Goal: Contribute content: Contribute content

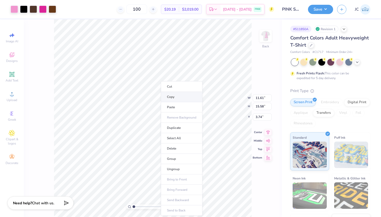
click at [167, 99] on li "Copy" at bounding box center [182, 97] width 42 height 10
click at [266, 35] on img at bounding box center [265, 35] width 21 height 21
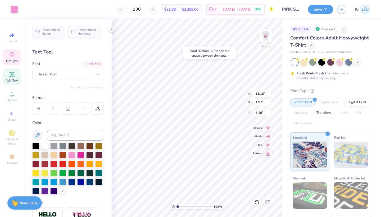
type input "6.18"
click at [43, 8] on div at bounding box center [42, 8] width 7 height 7
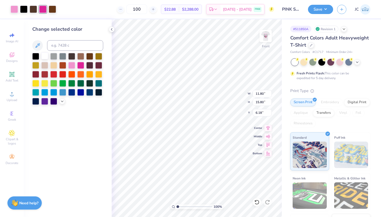
click at [44, 58] on div at bounding box center [44, 55] width 7 height 7
click at [15, 9] on div at bounding box center [14, 8] width 7 height 7
click at [80, 65] on div at bounding box center [80, 64] width 7 height 7
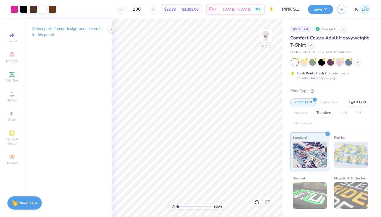
click at [342, 61] on div at bounding box center [340, 61] width 7 height 7
click at [15, 8] on div at bounding box center [14, 8] width 7 height 7
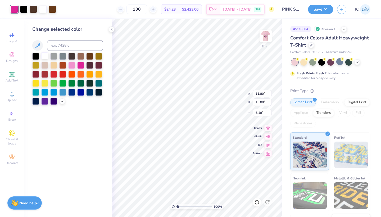
click at [43, 57] on div at bounding box center [44, 55] width 7 height 7
click at [44, 8] on div at bounding box center [42, 8] width 7 height 7
click at [54, 57] on div at bounding box center [53, 55] width 7 height 7
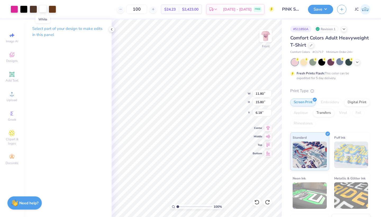
click at [44, 11] on div at bounding box center [42, 8] width 7 height 7
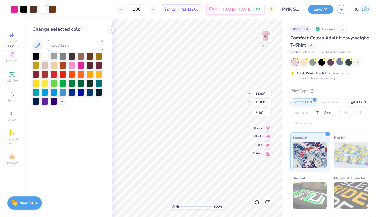
click at [53, 58] on div at bounding box center [53, 55] width 7 height 7
click at [12, 11] on div at bounding box center [14, 8] width 7 height 7
click at [46, 56] on div at bounding box center [44, 55] width 7 height 7
click at [88, 144] on div "Change selected color" at bounding box center [68, 118] width 88 height 198
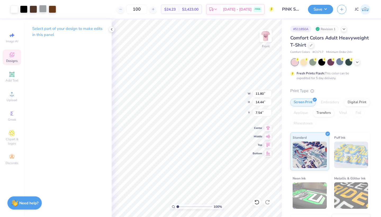
click at [42, 10] on div at bounding box center [42, 8] width 7 height 7
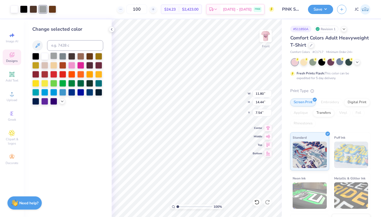
click at [54, 56] on div at bounding box center [53, 55] width 7 height 7
click at [111, 28] on icon at bounding box center [112, 29] width 4 height 4
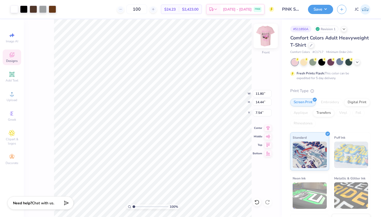
type input "11.16"
type input "1.97"
type input "6.18"
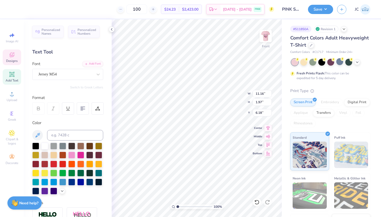
type input "12.04"
type input "2.13"
type input "6.03"
type input "12.84"
type input "2.27"
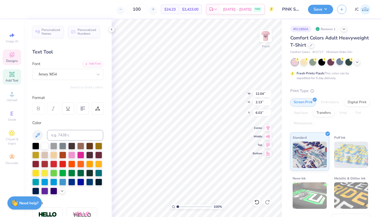
type input "5.88"
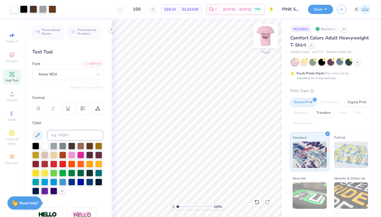
click at [264, 37] on img at bounding box center [265, 35] width 21 height 21
click at [10, 60] on span "Designs" at bounding box center [12, 61] width 12 height 4
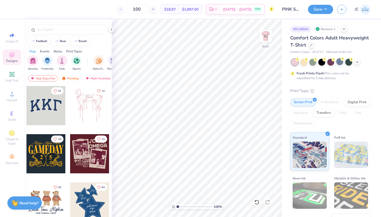
click at [51, 152] on div at bounding box center [45, 153] width 39 height 39
type input "6.78"
type input "4.93"
click at [14, 10] on div at bounding box center [14, 8] width 7 height 7
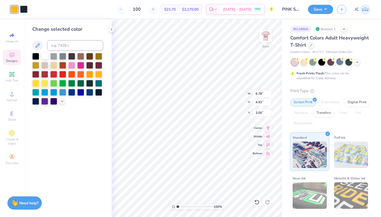
click at [43, 57] on div at bounding box center [44, 55] width 7 height 7
click at [23, 9] on div at bounding box center [23, 8] width 7 height 7
click at [55, 56] on div at bounding box center [53, 55] width 7 height 7
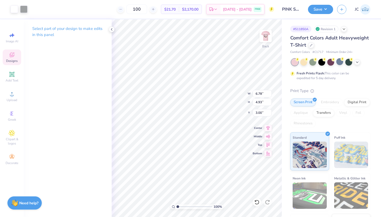
type input "8.18"
type input "5.95"
type input "6.38"
type input "1.11"
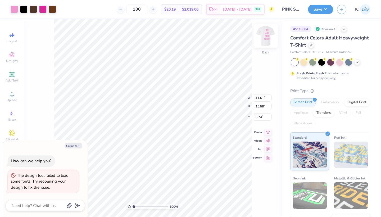
click at [265, 35] on img at bounding box center [265, 35] width 21 height 21
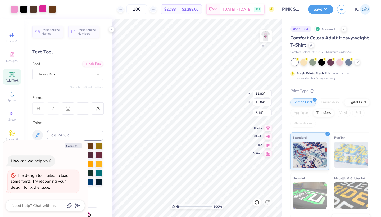
click at [43, 8] on div at bounding box center [42, 8] width 7 height 7
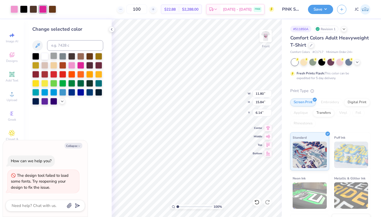
click at [54, 59] on div at bounding box center [53, 55] width 7 height 7
click at [80, 66] on div at bounding box center [80, 64] width 7 height 7
click at [14, 10] on div at bounding box center [14, 8] width 7 height 7
click at [46, 56] on div at bounding box center [44, 55] width 7 height 7
click at [340, 62] on div at bounding box center [340, 61] width 7 height 7
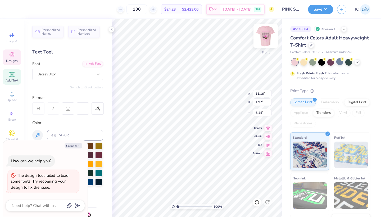
type textarea "x"
type input "12.32"
type input "2.18"
type input "5.94"
type textarea "x"
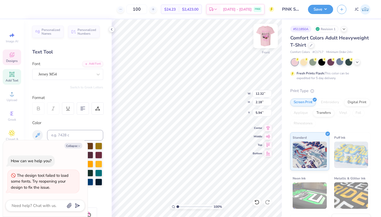
type input "13.43"
type input "2.37"
type input "5.74"
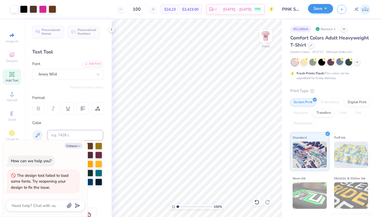
click at [323, 11] on button "Save" at bounding box center [320, 8] width 25 height 9
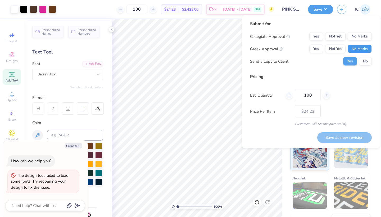
click at [362, 46] on button "No Marks" at bounding box center [360, 49] width 24 height 8
click at [362, 36] on button "No Marks" at bounding box center [360, 36] width 24 height 8
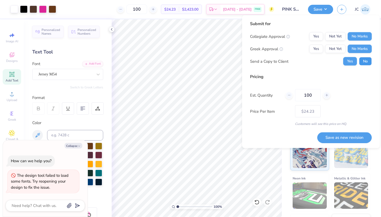
click at [366, 62] on button "No" at bounding box center [365, 61] width 13 height 8
type textarea "x"
click at [347, 137] on button "Save as new revision" at bounding box center [345, 137] width 55 height 11
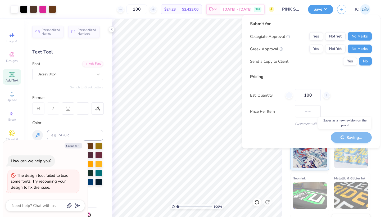
type input "$24.23"
click at [74, 147] on button "Collapse" at bounding box center [74, 146] width 18 height 6
type textarea "x"
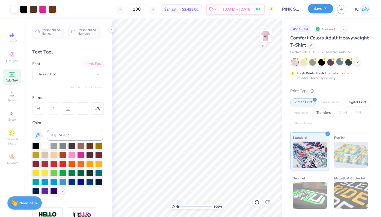
click at [324, 9] on button "Save" at bounding box center [320, 8] width 25 height 9
click at [318, 10] on button "Save" at bounding box center [320, 8] width 25 height 9
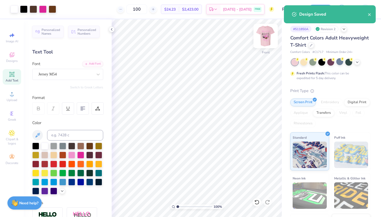
click at [268, 34] on img at bounding box center [265, 35] width 21 height 21
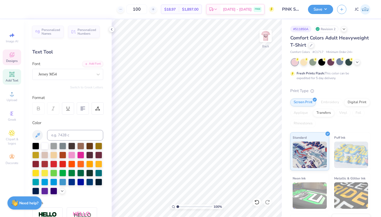
click at [11, 58] on div "Designs" at bounding box center [12, 58] width 19 height 16
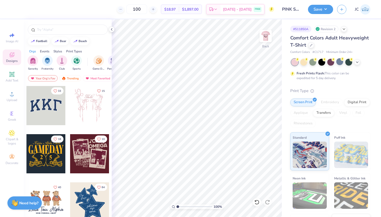
click at [52, 158] on div at bounding box center [45, 153] width 39 height 39
click at [14, 10] on div at bounding box center [14, 8] width 7 height 7
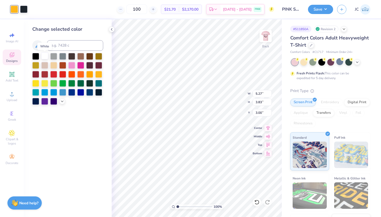
click at [46, 56] on div at bounding box center [44, 55] width 7 height 7
click at [24, 8] on div at bounding box center [23, 8] width 7 height 7
click at [83, 67] on div at bounding box center [80, 64] width 7 height 7
click at [71, 68] on div at bounding box center [71, 64] width 7 height 7
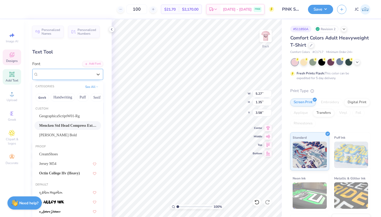
click at [82, 74] on span "Mencken Std Head Compress ExtraBold" at bounding box center [65, 74] width 55 height 6
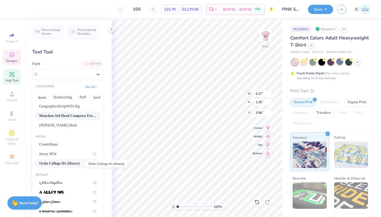
click at [67, 164] on span "Octin College Hv (Heavy)" at bounding box center [59, 164] width 41 height 6
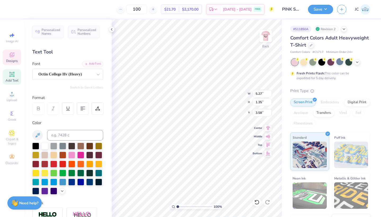
type input "7.51"
type textarea "Nation"
click at [217, 121] on li "Duplicate" at bounding box center [226, 119] width 42 height 10
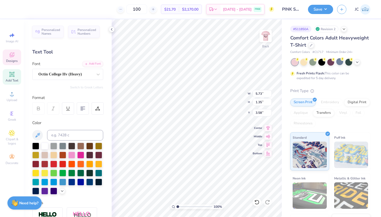
type input "4.58"
type textarea "Midd south"
type input "2.33"
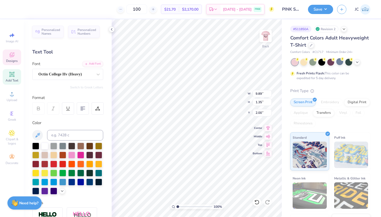
type input "2.00"
type input "4.55"
type input "0.62"
type input "2.69"
type input "0.39"
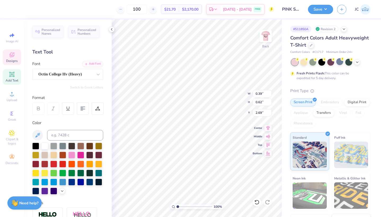
type input "0.61"
type input "5.10"
type textarea "S"
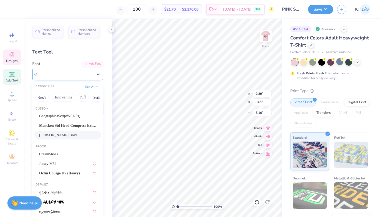
click at [59, 75] on span "Newton Bold" at bounding box center [58, 74] width 40 height 6
click at [56, 165] on span "Jersey M54" at bounding box center [47, 164] width 17 height 6
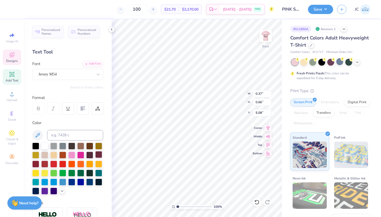
type input "5.15"
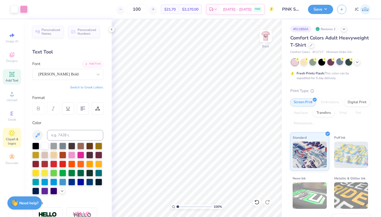
click at [13, 137] on span "Clipart & logos" at bounding box center [12, 141] width 19 height 8
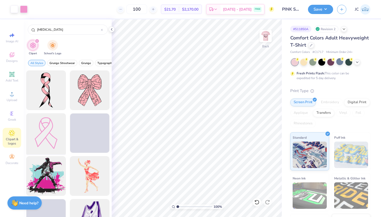
type input "cancer"
click at [53, 126] on div at bounding box center [46, 133] width 44 height 44
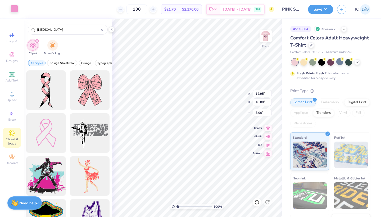
click at [14, 8] on div at bounding box center [14, 8] width 7 height 7
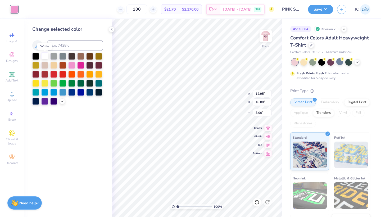
click at [45, 56] on div at bounding box center [44, 55] width 7 height 7
type input "0.71"
type input "0.99"
type input "4.99"
type input "0.51"
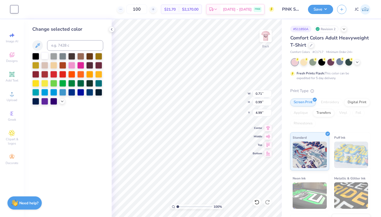
type input "0.71"
type input "5.15"
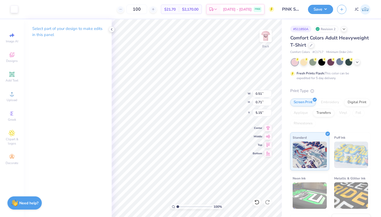
type input "0.52"
type input "0.74"
type input "5.17"
click at [284, 60] on div "# 511850A Revision 2 Comfort Colors Adult Heavyweight T-Shirt Comfort Colors # …" at bounding box center [331, 135] width 99 height 233
type input "3.00"
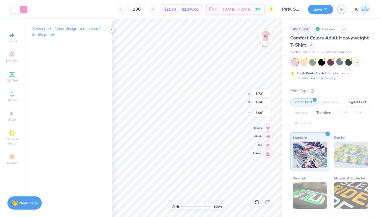
type input "3.96"
type input "2.86"
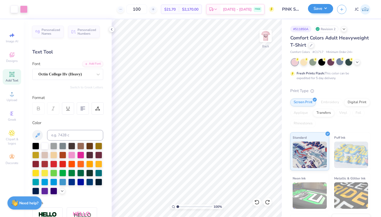
click at [315, 12] on button "Save" at bounding box center [320, 8] width 25 height 9
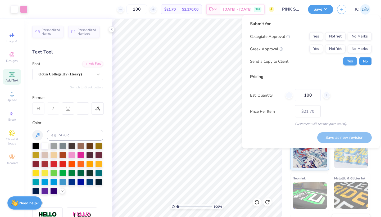
click at [369, 61] on button "No" at bounding box center [365, 61] width 13 height 8
click at [365, 47] on button "No Marks" at bounding box center [360, 49] width 24 height 8
click at [364, 36] on button "No Marks" at bounding box center [360, 36] width 24 height 8
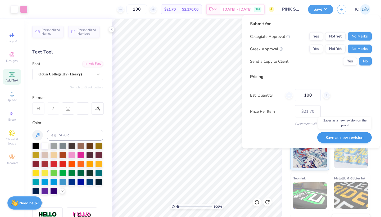
click at [351, 136] on button "Save as new revision" at bounding box center [345, 137] width 55 height 11
type input "$21.70"
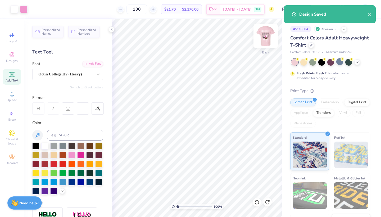
click at [267, 41] on img at bounding box center [265, 35] width 21 height 21
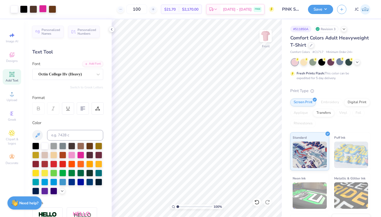
click at [43, 8] on div at bounding box center [42, 8] width 7 height 7
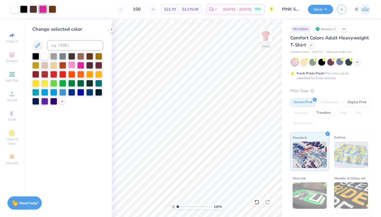
click at [72, 65] on div at bounding box center [71, 64] width 7 height 7
click at [317, 8] on button "Save" at bounding box center [320, 8] width 25 height 9
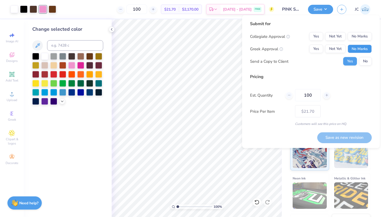
click at [365, 48] on button "No Marks" at bounding box center [360, 49] width 24 height 8
click at [364, 34] on button "No Marks" at bounding box center [360, 36] width 24 height 8
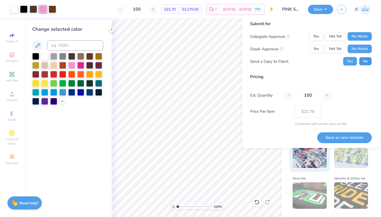
click at [366, 60] on button "No" at bounding box center [365, 61] width 13 height 8
click at [347, 133] on button "Save as new revision" at bounding box center [345, 137] width 55 height 11
type input "$21.70"
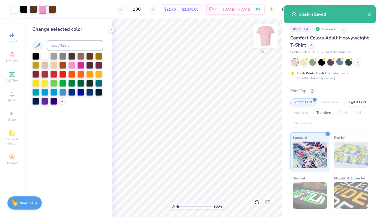
click at [263, 35] on img at bounding box center [265, 35] width 21 height 21
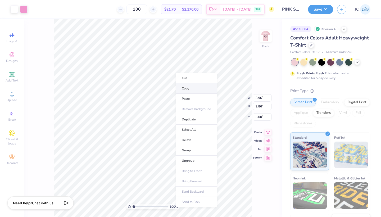
click at [186, 88] on li "Copy" at bounding box center [197, 88] width 42 height 10
click at [185, 86] on li "Copy" at bounding box center [196, 86] width 42 height 10
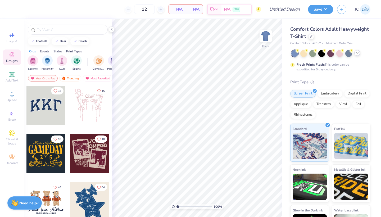
click at [357, 53] on icon at bounding box center [357, 53] width 4 height 4
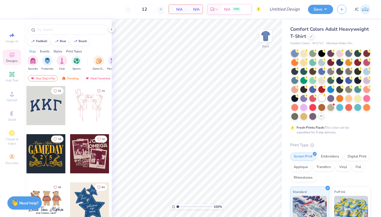
click at [324, 97] on icon at bounding box center [325, 95] width 4 height 4
click at [332, 36] on div "Comfort Colors Adult Heavyweight T-Shirt" at bounding box center [330, 33] width 80 height 14
click at [13, 56] on icon at bounding box center [12, 55] width 6 height 6
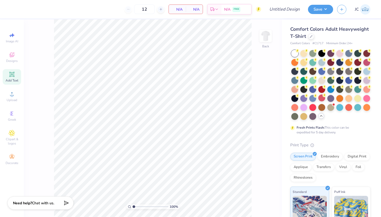
click at [10, 75] on icon at bounding box center [12, 74] width 4 height 4
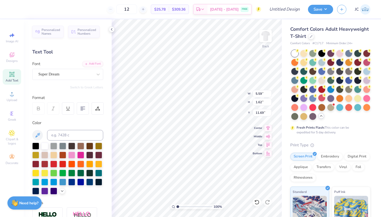
paste textarea
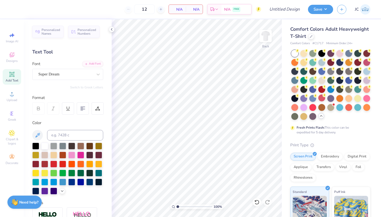
click at [30, 202] on strong "Need help?" at bounding box center [28, 202] width 19 height 5
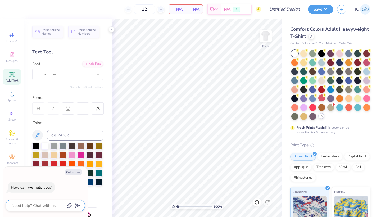
click at [30, 205] on textarea at bounding box center [38, 205] width 54 height 7
type textarea "c"
type textarea "x"
type textarea "ca"
type textarea "x"
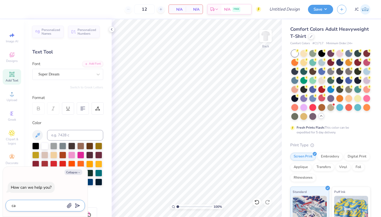
type textarea "can"
type textarea "x"
type textarea "can"
type textarea "x"
type textarea "can i"
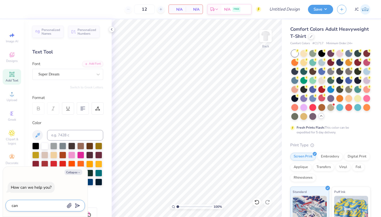
type textarea "x"
type textarea "can I"
type textarea "x"
type textarea "can I d"
type textarea "x"
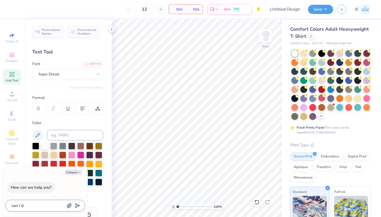
type textarea "can I du"
type textarea "x"
type textarea "can I dup"
type textarea "x"
type textarea "can I dupl"
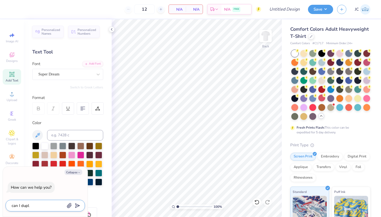
type textarea "x"
type textarea "can I dupli"
type textarea "x"
type textarea "can I duplic"
type textarea "x"
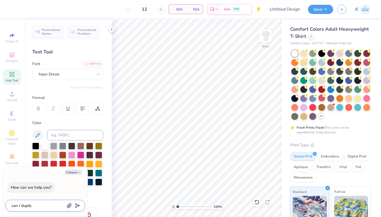
type textarea "can I duplica"
type textarea "x"
type textarea "can I duplicat"
type textarea "x"
type textarea "can I duplicate"
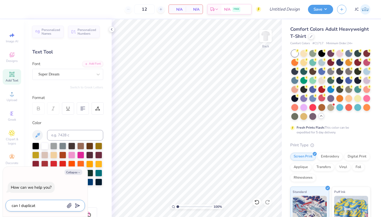
type textarea "x"
type textarea "can I duplicate"
type textarea "x"
type textarea "can I duplicate a"
type textarea "x"
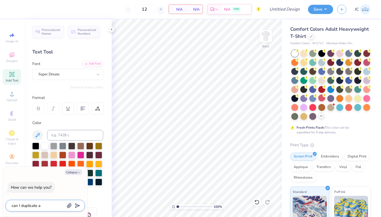
type textarea "can I duplicate a"
type textarea "x"
type textarea "can I duplicate a d"
type textarea "x"
type textarea "can I duplicate a de"
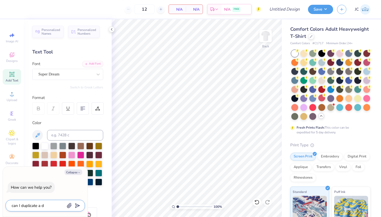
type textarea "x"
type textarea "can I duplicate a des"
type textarea "x"
type textarea "can I duplicate a desi"
type textarea "x"
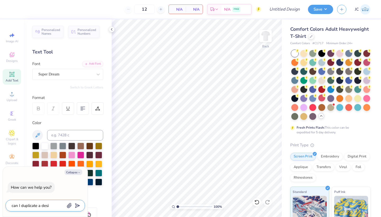
type textarea "can I duplicate a desig"
type textarea "x"
type textarea "can I duplicate a design"
type textarea "x"
type textarea "can I duplicate a design"
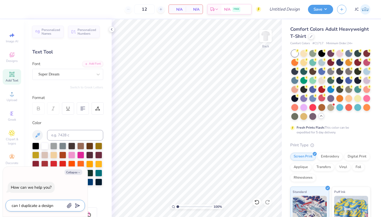
type textarea "x"
type textarea "can I duplicate a design t"
type textarea "x"
type textarea "can I duplicate a design to"
type textarea "x"
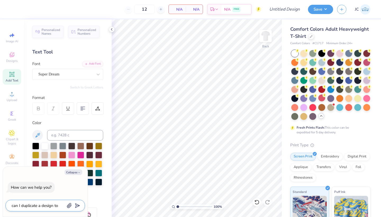
type textarea "can I duplicate a design to"
type textarea "x"
type textarea "can I duplicate a design to g"
type textarea "x"
type textarea "can I duplicate a design to gi"
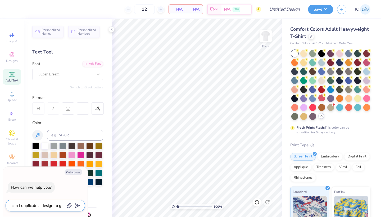
type textarea "x"
type textarea "can I duplicate a design to giv"
type textarea "x"
type textarea "can I duplicate a design to give"
type textarea "x"
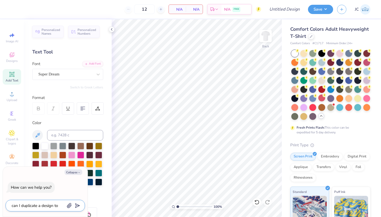
type textarea "can I duplicate a design to give"
type textarea "x"
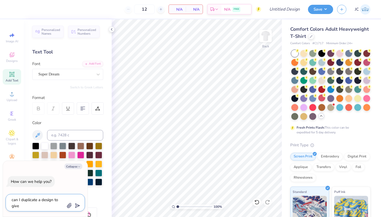
type textarea "can I duplicate a design to give a"
type textarea "x"
type textarea "can I duplicate a design to give an"
type textarea "x"
type textarea "can I duplicate a design to give ano"
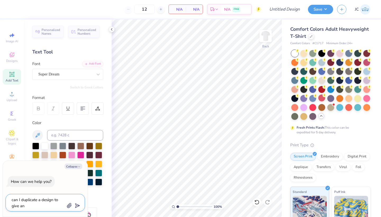
type textarea "x"
type textarea "can I duplicate a design to give anot"
type textarea "x"
type textarea "can I duplicate a design to give anoth"
type textarea "x"
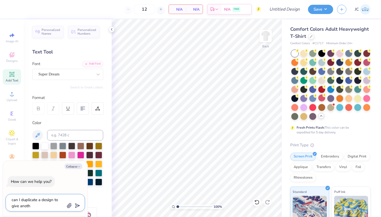
type textarea "can I duplicate a design to give anothe"
type textarea "x"
type textarea "can I duplicate a design to give another"
type textarea "x"
type textarea "can I duplicate a design to give another"
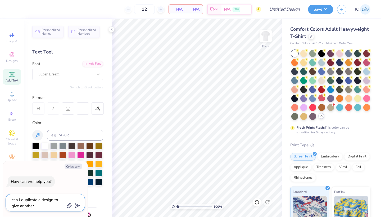
type textarea "x"
type textarea "can I duplicate a design to give another c"
type textarea "x"
type textarea "can I duplicate a design to give another co"
type textarea "x"
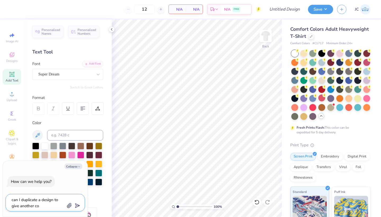
type textarea "can I duplicate a design to give another col"
type textarea "x"
type textarea "can I duplicate a design to give another colo"
type textarea "x"
type textarea "can I duplicate a design to give another color"
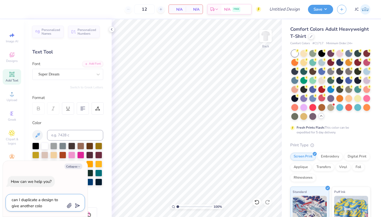
type textarea "x"
type textarea "can I duplicate a design to give another color"
type textarea "x"
type textarea "can I duplicate a design to give another color o"
type textarea "x"
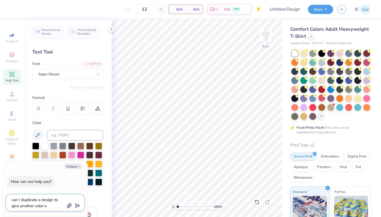
type textarea "can I duplicate a design to give another color op"
type textarea "x"
type textarea "can I duplicate a design to give another color opt"
type textarea "x"
type textarea "can I duplicate a design to give another color opti"
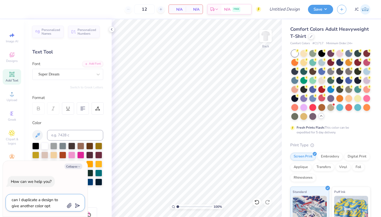
type textarea "x"
type textarea "can I duplicate a design to give another color optio"
type textarea "x"
type textarea "can I duplicate a design to give another color option"
type textarea "x"
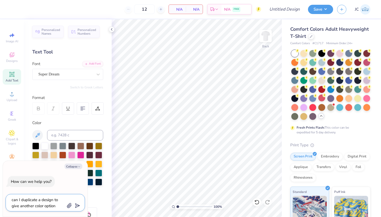
type textarea "can I duplicate a design to give another color option"
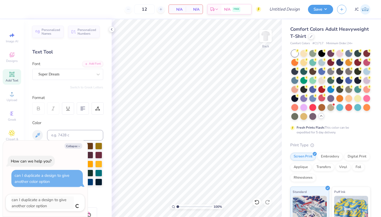
type textarea "x"
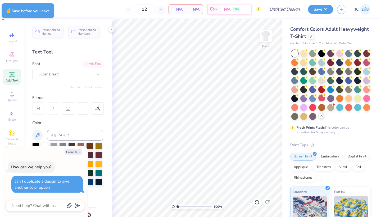
type textarea "x"
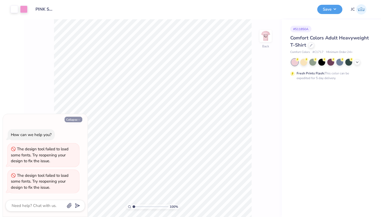
click at [76, 120] on button "Collapse" at bounding box center [74, 120] width 18 height 6
type textarea "x"
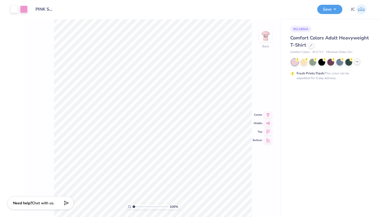
click at [356, 62] on icon at bounding box center [357, 62] width 4 height 4
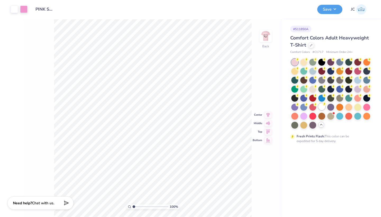
click at [324, 108] on div at bounding box center [322, 106] width 7 height 7
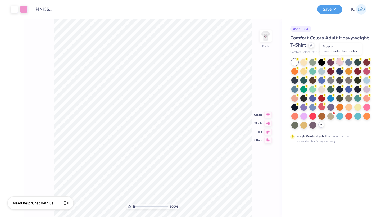
click at [339, 61] on div at bounding box center [340, 61] width 7 height 7
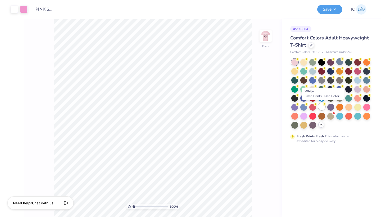
click at [320, 107] on div at bounding box center [322, 106] width 7 height 7
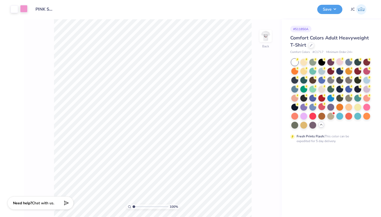
click at [23, 8] on div at bounding box center [23, 8] width 7 height 7
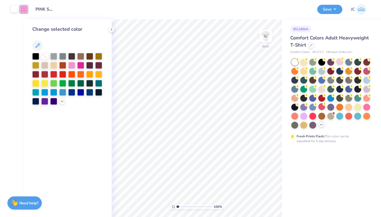
click at [13, 10] on div at bounding box center [14, 8] width 7 height 7
click at [80, 65] on div at bounding box center [80, 64] width 7 height 7
click at [24, 10] on div at bounding box center [23, 8] width 7 height 7
click at [43, 58] on div at bounding box center [44, 55] width 7 height 7
click at [14, 10] on div at bounding box center [14, 8] width 7 height 7
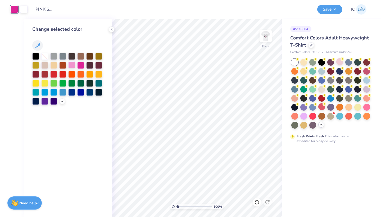
click at [70, 66] on div at bounding box center [71, 64] width 7 height 7
click at [268, 35] on img at bounding box center [265, 35] width 21 height 21
click at [81, 66] on div at bounding box center [80, 64] width 7 height 7
click at [15, 8] on div at bounding box center [14, 8] width 7 height 7
click at [72, 65] on div at bounding box center [71, 64] width 7 height 7
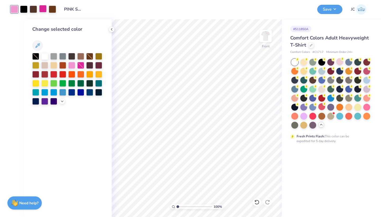
click at [43, 11] on div at bounding box center [42, 8] width 7 height 7
click at [46, 55] on div at bounding box center [44, 55] width 7 height 7
click at [323, 8] on button "Save" at bounding box center [330, 8] width 25 height 9
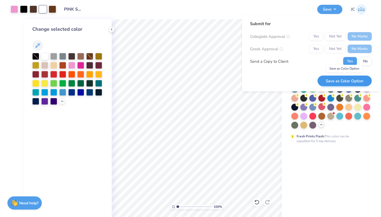
click at [349, 83] on button "Save as Color Option" at bounding box center [345, 80] width 54 height 11
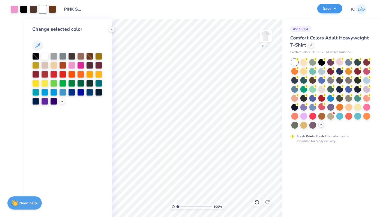
click at [334, 10] on button "Save" at bounding box center [330, 8] width 25 height 9
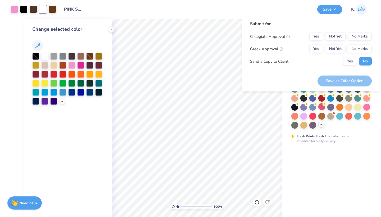
click at [229, 7] on div "Design Title PINK SHIRTS 5" at bounding box center [186, 9] width 253 height 19
